Goal: Find specific page/section: Find specific page/section

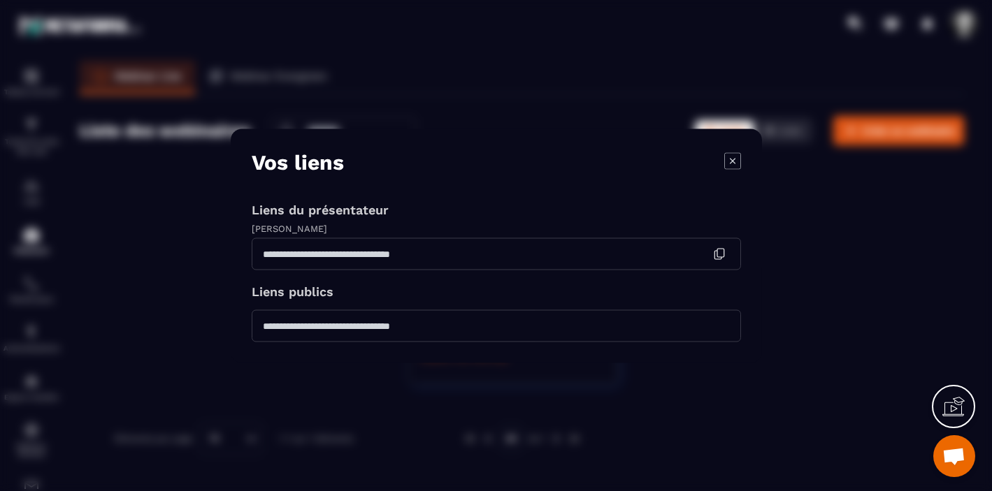
scroll to position [17034, 0]
click at [732, 161] on icon "Modal window" at bounding box center [732, 160] width 17 height 17
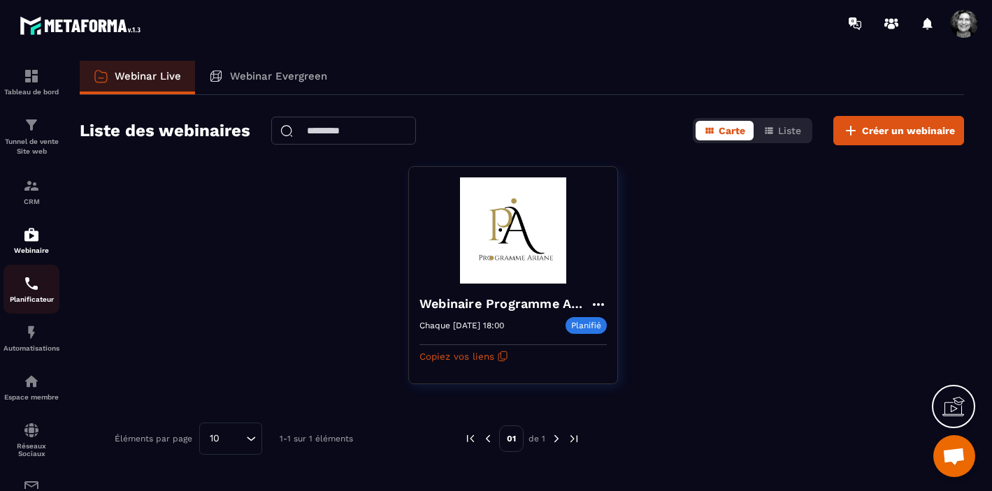
click at [33, 296] on div "Planificateur" at bounding box center [31, 289] width 56 height 28
click at [32, 290] on img at bounding box center [31, 283] width 17 height 17
click at [31, 289] on img at bounding box center [31, 283] width 17 height 17
